Goal: Use online tool/utility

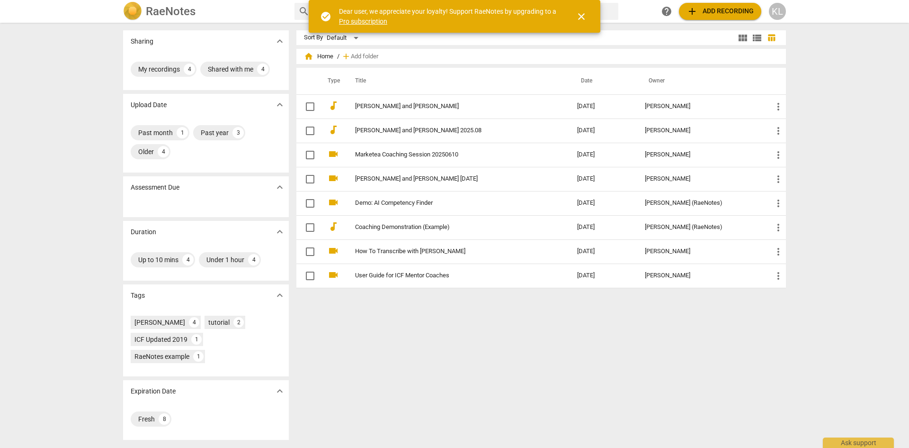
click at [581, 18] on span "close" at bounding box center [581, 16] width 11 height 11
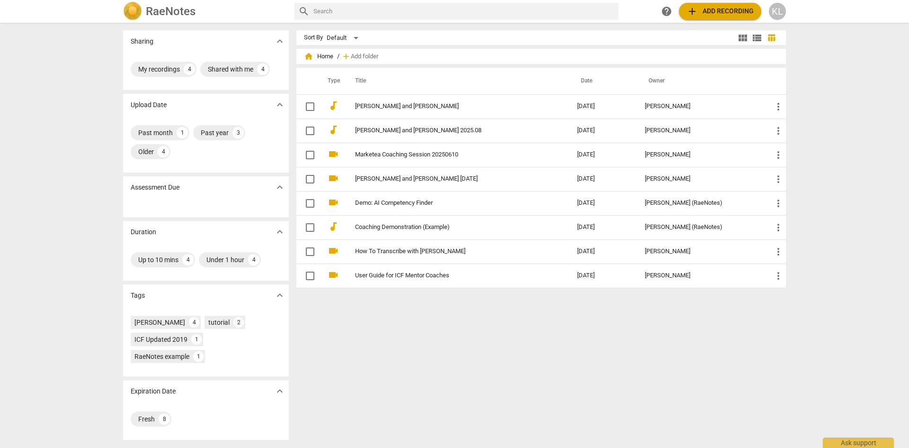
click at [726, 15] on span "add Add recording" at bounding box center [720, 11] width 67 height 11
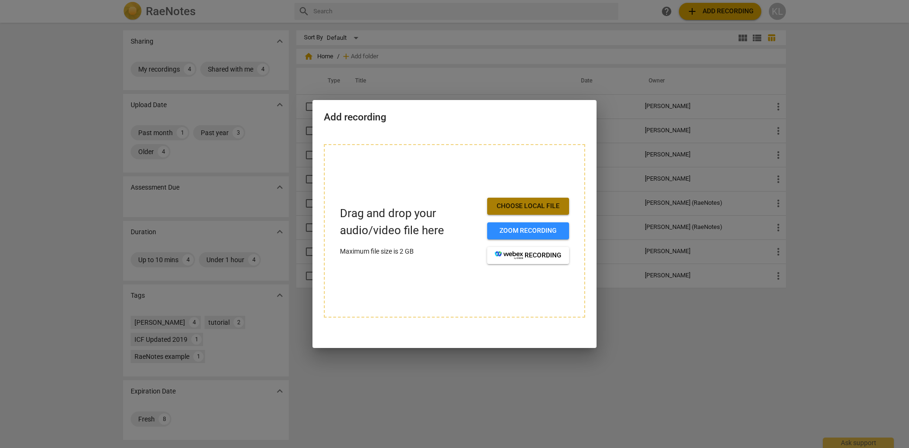
click at [508, 202] on span "Choose local file" at bounding box center [528, 205] width 67 height 9
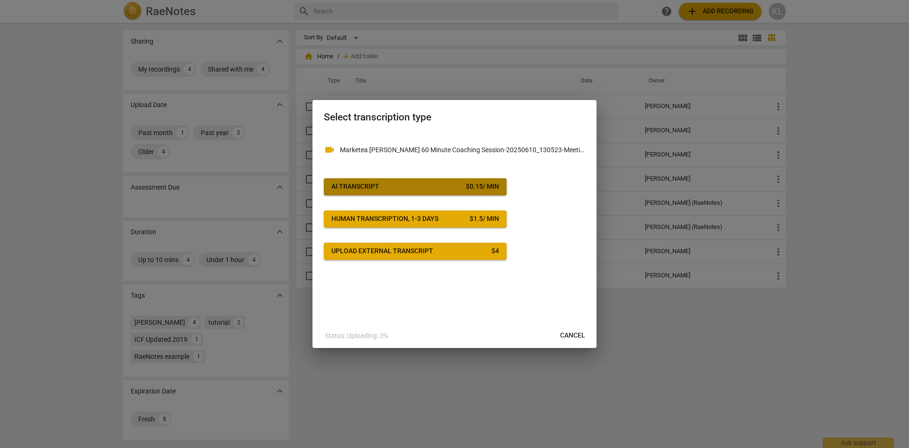
click at [420, 182] on span "AI Transcript $ 0.15 / min" at bounding box center [416, 186] width 168 height 9
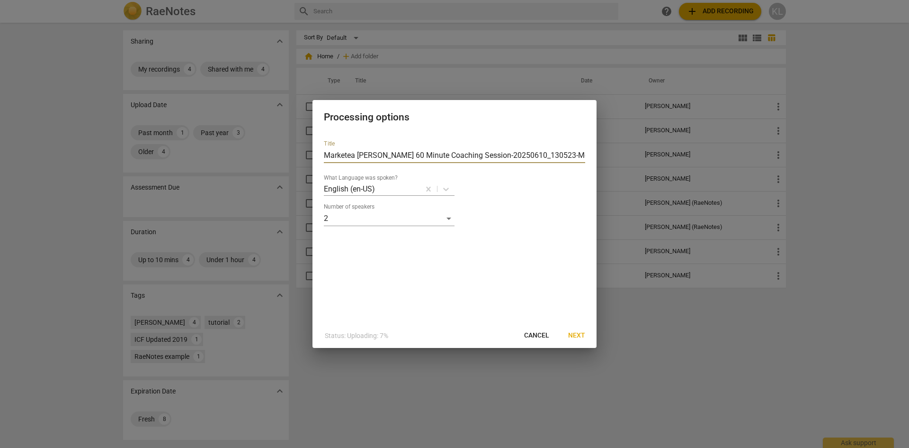
scroll to position [0, 35]
drag, startPoint x: 517, startPoint y: 154, endPoint x: 645, endPoint y: 154, distance: 127.4
click at [645, 154] on div "Processing options Title Marketea [PERSON_NAME] 60 Minute Coaching Session-2025…" at bounding box center [454, 224] width 909 height 448
click at [366, 156] on input "Marketea [PERSON_NAME] 60 Minute Coaching Session-20250610" at bounding box center [454, 155] width 261 height 15
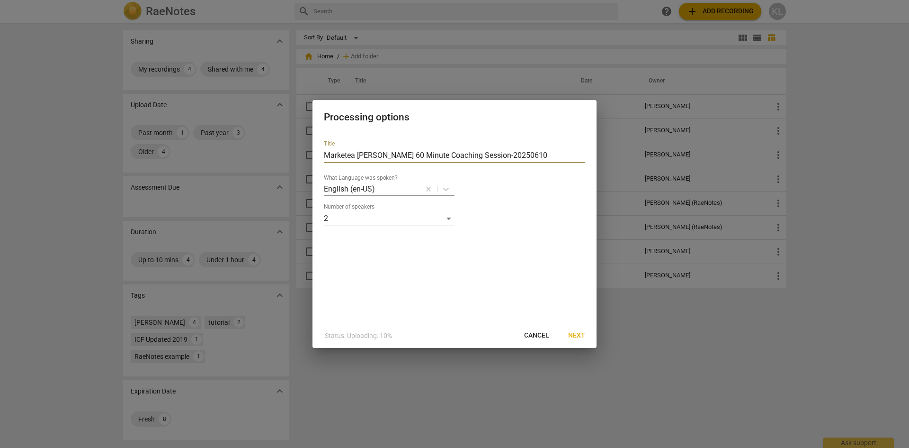
click at [366, 156] on input "Marketea [PERSON_NAME] 60 Minute Coaching Session-20250610" at bounding box center [454, 155] width 261 height 15
type input "MA 60 Minute Coaching Session-20250610"
click at [574, 336] on span "Next" at bounding box center [576, 335] width 17 height 9
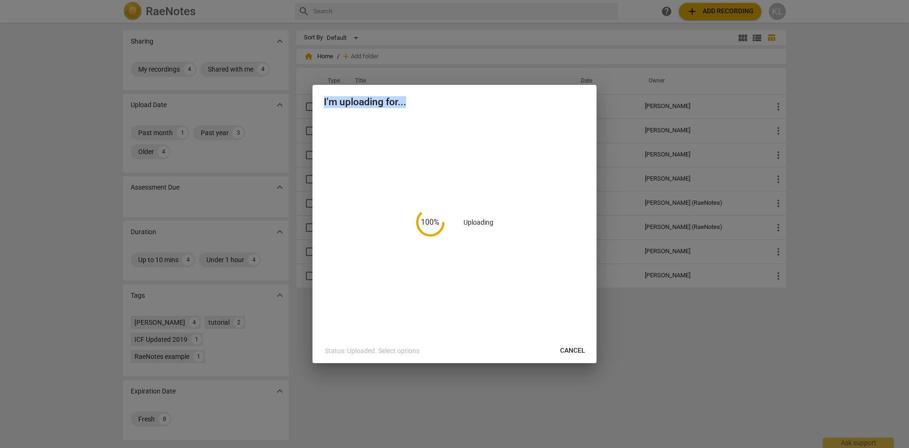
drag, startPoint x: 323, startPoint y: 100, endPoint x: 426, endPoint y: 102, distance: 102.8
click at [426, 102] on div "I'm uploading for..." at bounding box center [455, 101] width 284 height 33
click at [424, 101] on h2 "I'm uploading for..." at bounding box center [454, 102] width 261 height 12
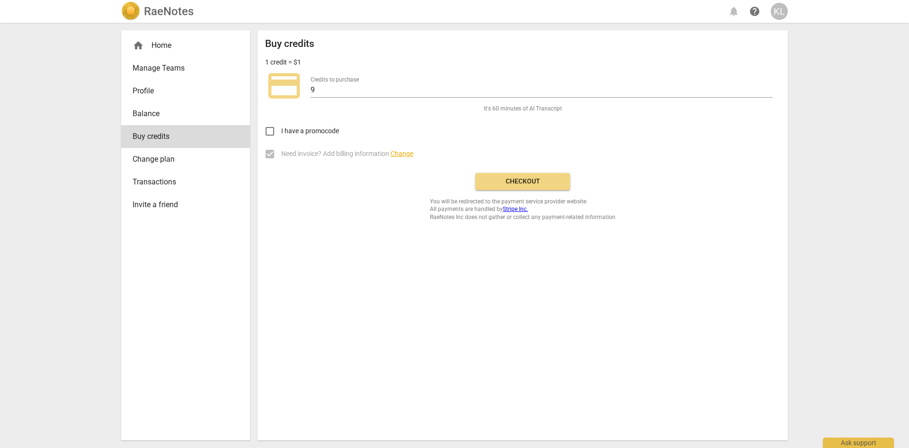
click at [517, 181] on span "Checkout" at bounding box center [523, 181] width 80 height 9
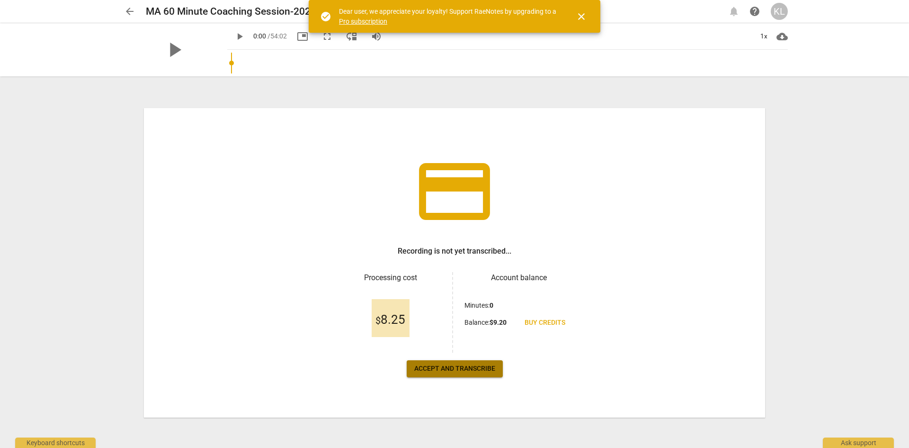
click at [458, 371] on span "Accept and transcribe" at bounding box center [454, 368] width 81 height 9
